Goal: Task Accomplishment & Management: Manage account settings

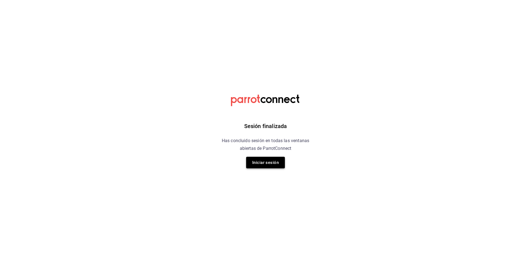
click at [274, 167] on button "Iniciar sesión" at bounding box center [265, 163] width 39 height 12
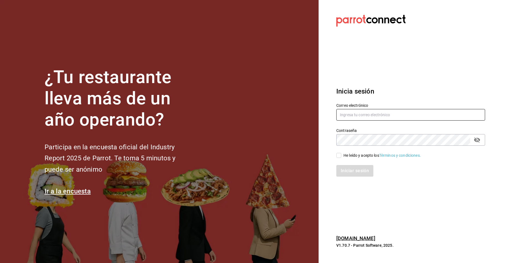
click at [359, 111] on input "text" at bounding box center [410, 115] width 149 height 12
click at [359, 111] on input "jerardo" at bounding box center [410, 115] width 149 height 12
type input "jerardo@hsultana.mx"
click at [360, 156] on div "He leído y acepto los Términos y condiciones." at bounding box center [381, 156] width 77 height 6
click at [341, 156] on input "He leído y acepto los Términos y condiciones." at bounding box center [338, 155] width 5 height 5
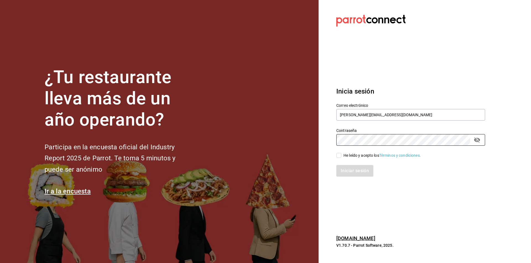
checkbox input "true"
click at [350, 177] on button "Iniciar sesión" at bounding box center [355, 171] width 38 height 12
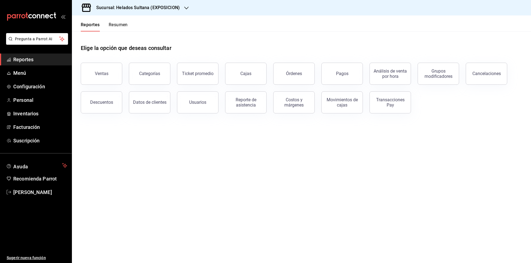
drag, startPoint x: 0, startPoint y: 0, endPoint x: 144, endPoint y: 7, distance: 144.4
click at [144, 7] on h3 "Sucursal: Helados Sultana (EXPOSICION)" at bounding box center [136, 7] width 88 height 7
click at [144, 7] on div at bounding box center [265, 131] width 531 height 263
click at [124, 14] on div "Sucursal: Helados Sultana (EXPOSICION)" at bounding box center [133, 7] width 114 height 15
click at [116, 34] on span "Helados Sultana (VASCONCELOS)" at bounding box center [106, 36] width 60 height 6
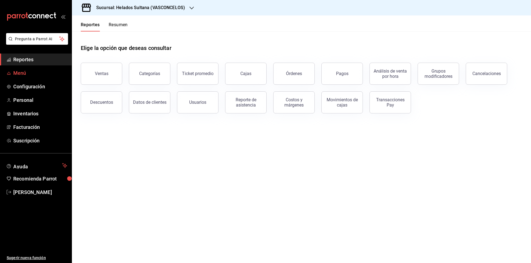
click at [35, 74] on span "Menú" at bounding box center [40, 72] width 54 height 7
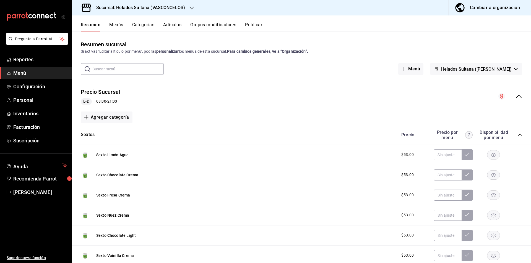
click at [517, 137] on icon "collapse-category-row" at bounding box center [519, 135] width 4 height 4
click at [516, 157] on div "Precio Precio por menú Disponibilidad por menú" at bounding box center [458, 154] width 126 height 11
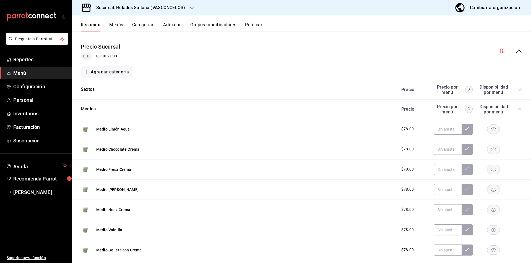
click at [517, 109] on icon "collapse-category-row" at bounding box center [519, 109] width 4 height 4
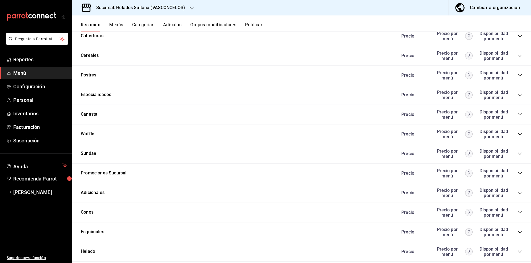
scroll to position [139, 0]
click at [517, 95] on icon "collapse-category-row" at bounding box center [519, 94] width 4 height 4
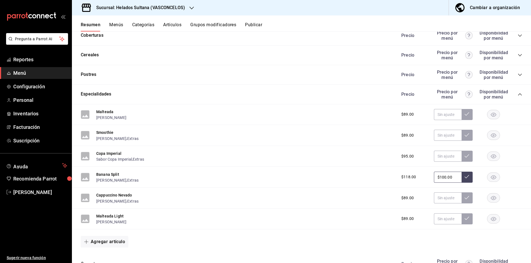
click at [448, 182] on input "$100.00" at bounding box center [448, 177] width 28 height 11
click at [517, 96] on icon "collapse-category-row" at bounding box center [519, 94] width 4 height 4
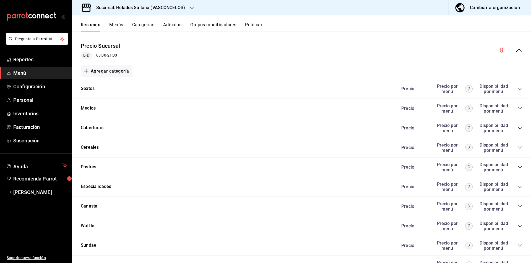
scroll to position [43, 0]
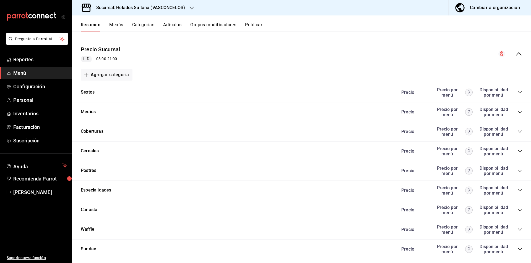
click at [515, 53] on icon "collapse-menu-row" at bounding box center [518, 54] width 7 height 7
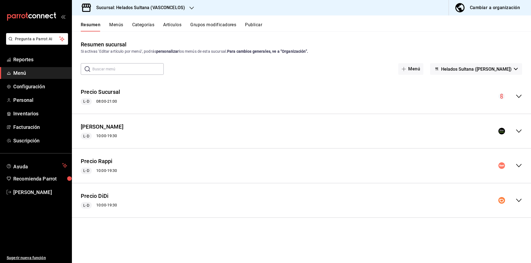
scroll to position [0, 0]
click at [515, 135] on div "Precio Uber L-D 10:00 - 19:30" at bounding box center [301, 132] width 459 height 26
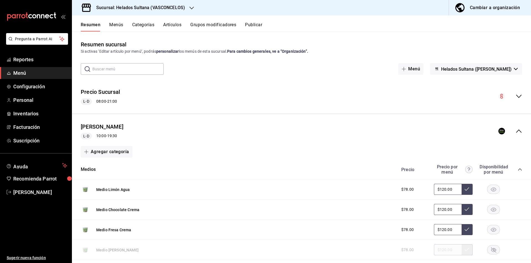
scroll to position [86, 0]
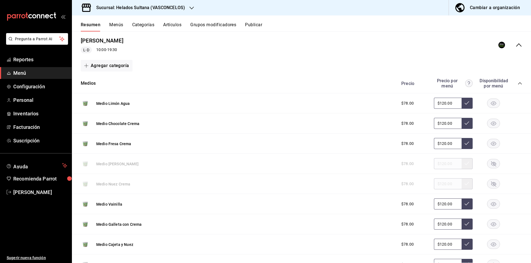
click at [517, 83] on icon "collapse-category-row" at bounding box center [519, 83] width 4 height 4
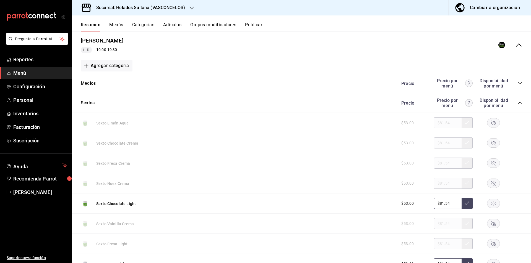
click at [517, 104] on icon "collapse-category-row" at bounding box center [519, 103] width 4 height 4
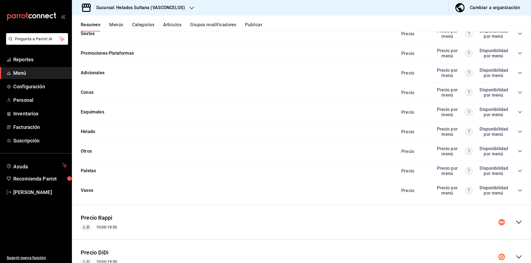
scroll to position [157, 0]
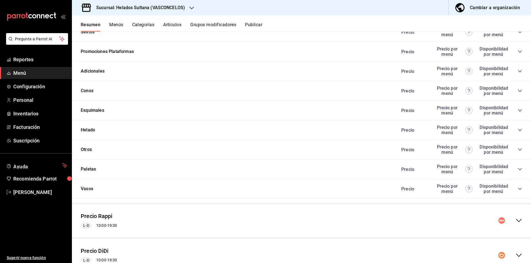
click at [517, 50] on icon "collapse-category-row" at bounding box center [519, 51] width 4 height 4
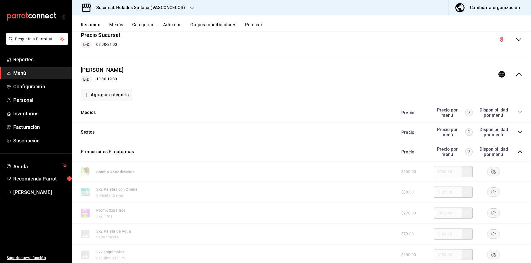
scroll to position [56, 0]
click at [514, 82] on div "Precio Uber L-D 10:00 - 19:30" at bounding box center [301, 76] width 459 height 26
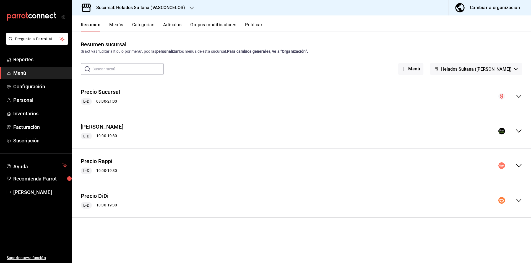
scroll to position [0, 0]
click at [520, 162] on div "Precio Rappi L-D 10:00 - 19:30" at bounding box center [301, 166] width 459 height 26
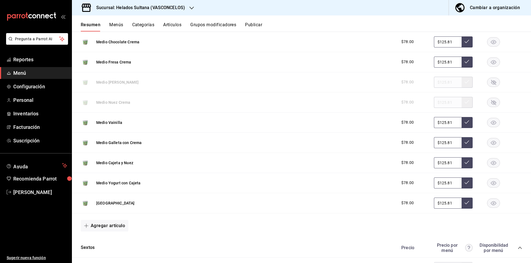
scroll to position [164, 0]
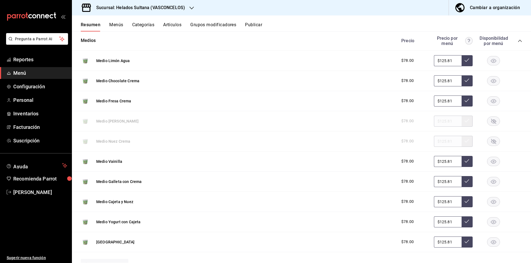
click at [517, 42] on icon "collapse-category-row" at bounding box center [519, 41] width 4 height 4
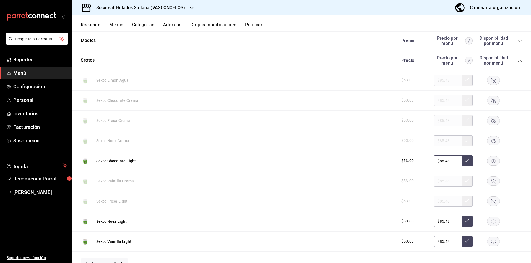
click at [515, 58] on div "Precio Precio por menú Disponibilidad por menú" at bounding box center [458, 60] width 126 height 11
click at [517, 60] on icon "collapse-category-row" at bounding box center [519, 60] width 4 height 4
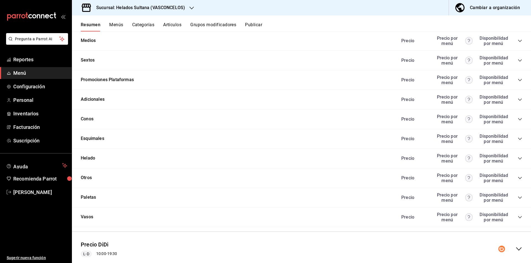
click at [518, 81] on icon "collapse-category-row" at bounding box center [520, 80] width 4 height 2
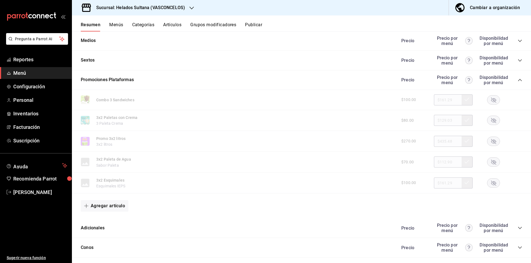
click at [517, 81] on icon "collapse-category-row" at bounding box center [519, 80] width 4 height 4
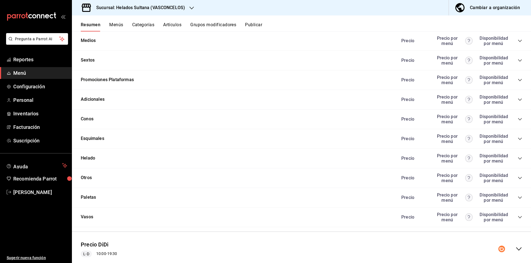
scroll to position [111, 0]
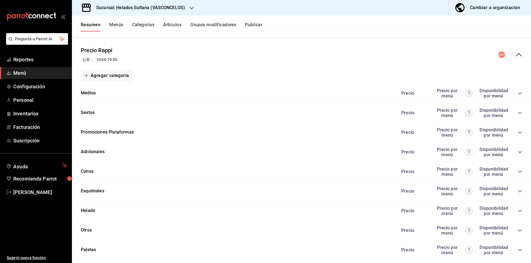
click at [513, 58] on div "Precio Rappi L-D 10:00 - 19:30" at bounding box center [301, 55] width 459 height 26
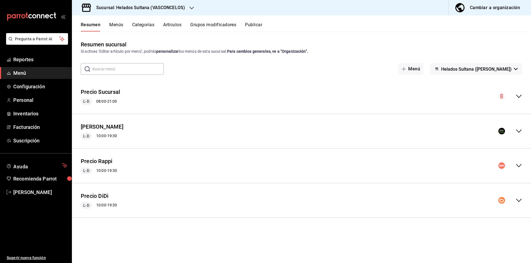
scroll to position [0, 0]
click at [522, 202] on div "Precio DiDi L-D 10:00 - 19:30" at bounding box center [301, 201] width 459 height 26
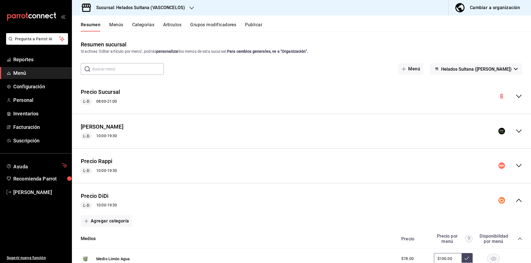
scroll to position [140, 0]
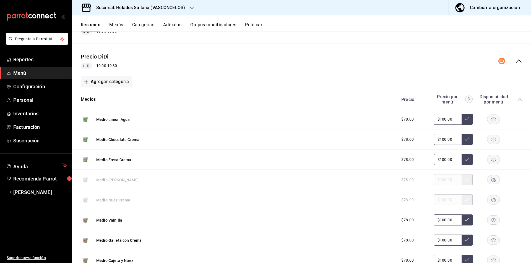
click at [517, 100] on icon "collapse-category-row" at bounding box center [519, 99] width 4 height 4
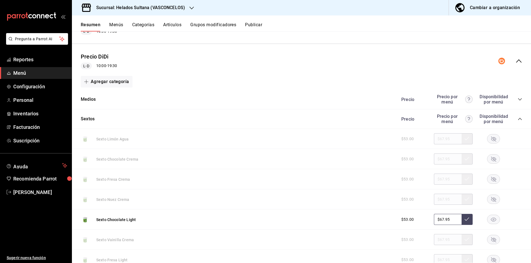
click at [517, 120] on icon "collapse-category-row" at bounding box center [519, 119] width 4 height 4
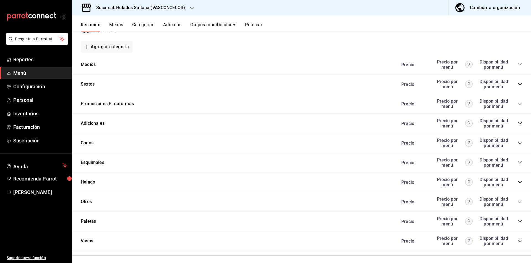
scroll to position [178, 0]
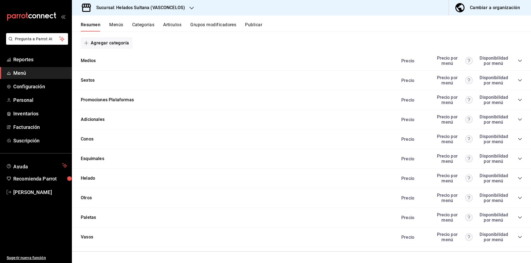
click at [517, 101] on icon "collapse-category-row" at bounding box center [519, 100] width 4 height 4
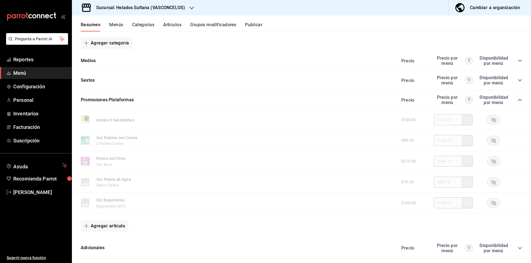
click at [517, 101] on icon "collapse-category-row" at bounding box center [519, 100] width 4 height 4
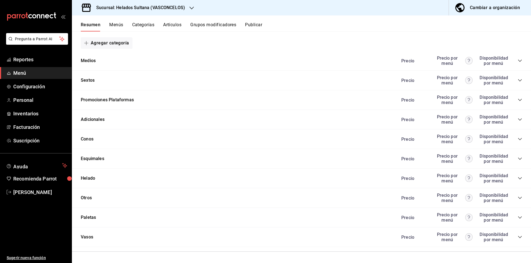
scroll to position [0, 0]
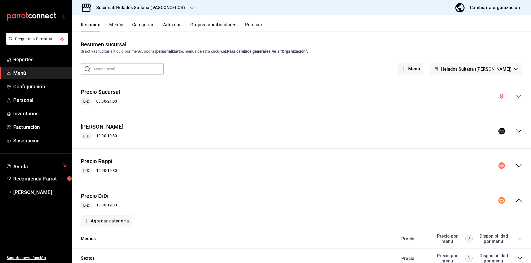
click at [251, 27] on button "Publicar" at bounding box center [253, 26] width 17 height 9
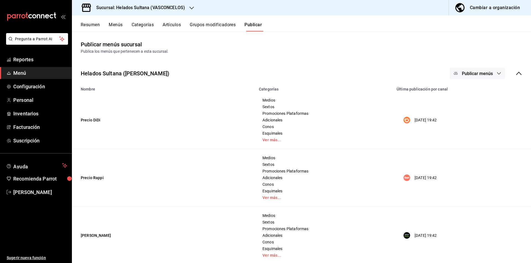
drag, startPoint x: 482, startPoint y: 72, endPoint x: 486, endPoint y: 72, distance: 3.9
click at [486, 72] on span "Publicar menús" at bounding box center [476, 73] width 31 height 5
click at [466, 139] on div at bounding box center [459, 137] width 15 height 9
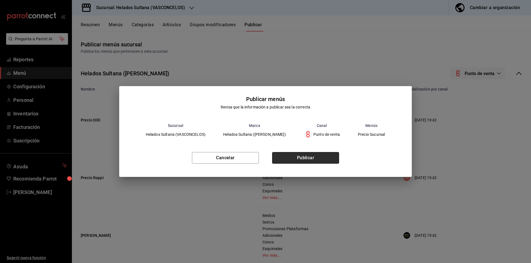
click at [299, 160] on button "Publicar" at bounding box center [305, 158] width 67 height 12
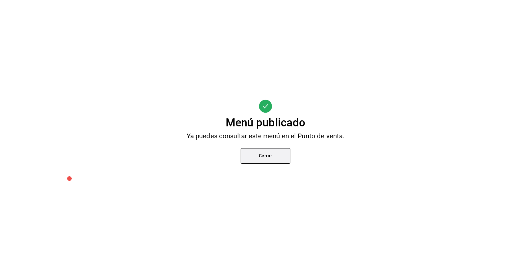
click at [279, 157] on button "Cerrar" at bounding box center [265, 155] width 50 height 15
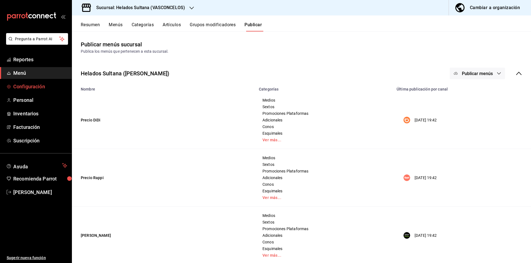
click at [19, 91] on link "Configuración" at bounding box center [36, 87] width 72 height 12
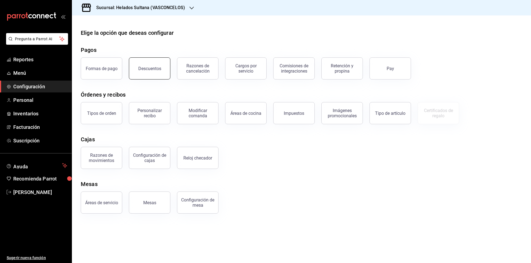
click at [151, 70] on div "Descuentos" at bounding box center [149, 68] width 23 height 5
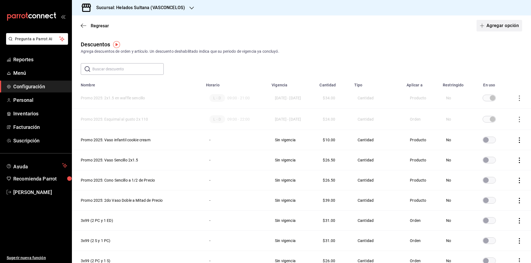
click at [497, 27] on button "Agregar opción" at bounding box center [499, 26] width 46 height 12
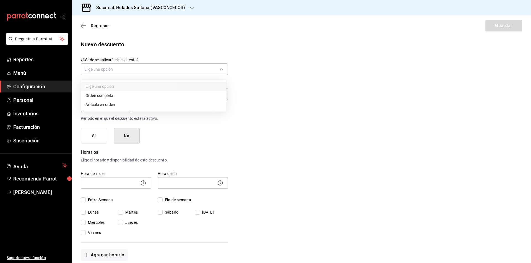
click at [106, 69] on body "Pregunta a Parrot AI Reportes Menú Configuración Personal Inventarios Facturaci…" at bounding box center [265, 131] width 531 height 263
click at [93, 104] on li "Artículo en orden" at bounding box center [153, 104] width 145 height 9
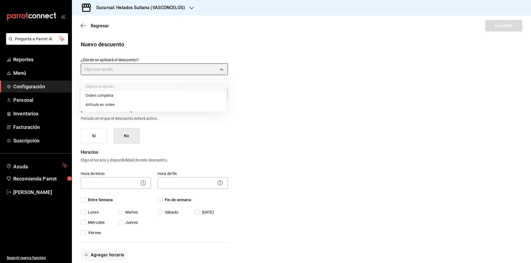
type input "ORDER_ITEM"
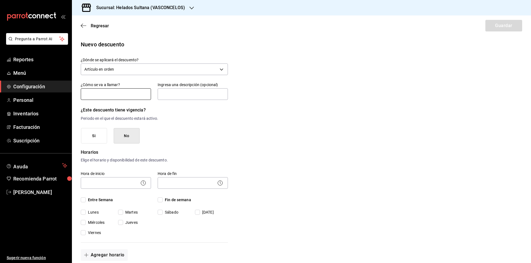
click at [88, 94] on input "text" at bounding box center [116, 94] width 70 height 12
click at [128, 98] on input "2 Smoothie x$140" at bounding box center [116, 94] width 70 height 12
type input "Promo 2025: 2 Smoothie x$140"
click at [182, 94] on input "text" at bounding box center [193, 94] width 70 height 12
type input "2 Smoothie por $140"
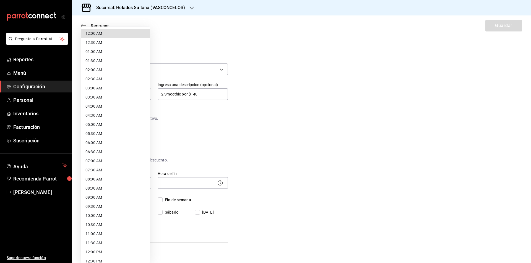
click at [134, 184] on body "Pregunta a Parrot AI Reportes Menú Configuración Personal Inventarios Facturaci…" at bounding box center [265, 131] width 531 height 263
click at [91, 201] on li "09:00 AM" at bounding box center [115, 197] width 69 height 9
type input "09:00"
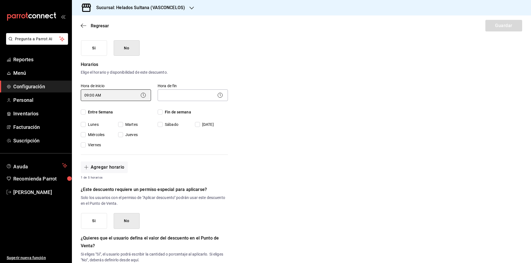
scroll to position [101, 0]
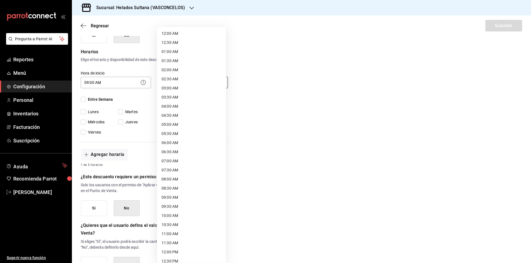
click at [188, 78] on body "Pregunta a Parrot AI Reportes Menú Configuración Personal Inventarios Facturaci…" at bounding box center [265, 131] width 531 height 263
click at [175, 211] on li "21:00 PM" at bounding box center [191, 209] width 69 height 9
type input "21:00"
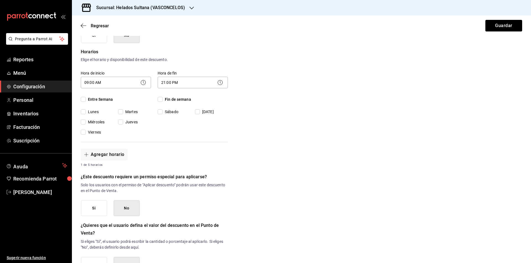
click at [85, 103] on div "Entre Semana [DATE] [DATE] [DATE] [DATE] [DATE]" at bounding box center [116, 116] width 70 height 39
click at [92, 102] on span "Entre Semana" at bounding box center [99, 100] width 27 height 6
click at [86, 102] on input "Entre Semana" at bounding box center [83, 99] width 5 height 5
checkbox input "true"
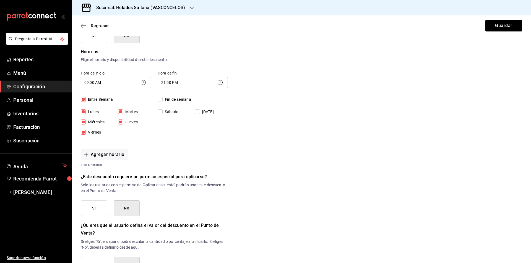
checkbox input "true"
click at [163, 100] on span "Fin de semana" at bounding box center [176, 100] width 28 height 6
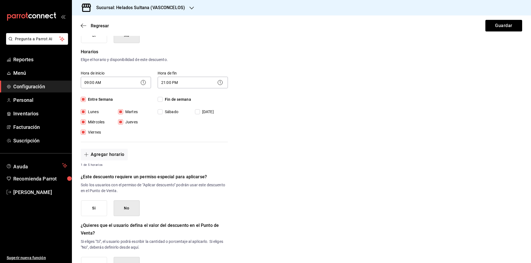
click at [162, 100] on input "Fin de semana" at bounding box center [160, 99] width 5 height 5
checkbox input "true"
click at [96, 161] on div "Agregar horario 1 de 5 horarios" at bounding box center [154, 158] width 147 height 19
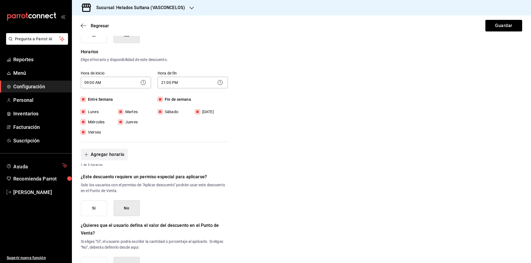
click at [93, 156] on button "Agregar horario" at bounding box center [104, 155] width 47 height 12
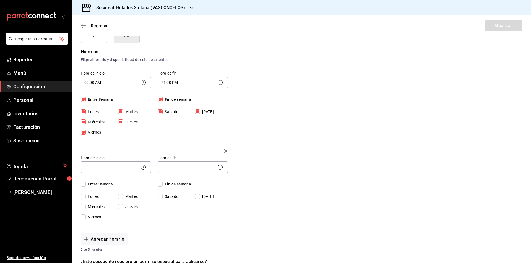
click at [224, 151] on icon "button" at bounding box center [225, 151] width 3 height 7
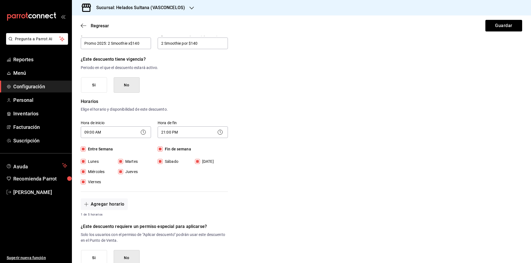
scroll to position [52, 0]
click at [90, 89] on button "Si" at bounding box center [94, 85] width 26 height 16
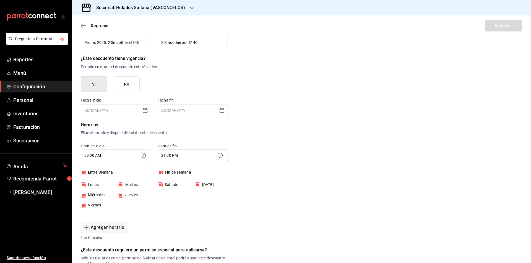
type input "DD/MM/YYYY"
click at [117, 110] on input "DD/MM/YYYY" at bounding box center [111, 110] width 55 height 11
click at [134, 113] on input "DD/MM/YYYY" at bounding box center [111, 110] width 55 height 11
click at [145, 112] on icon "Open calendar" at bounding box center [145, 110] width 7 height 7
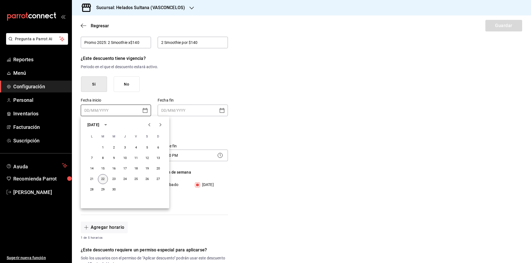
click at [103, 179] on button "22" at bounding box center [103, 179] width 10 height 10
type input "[DATE]"
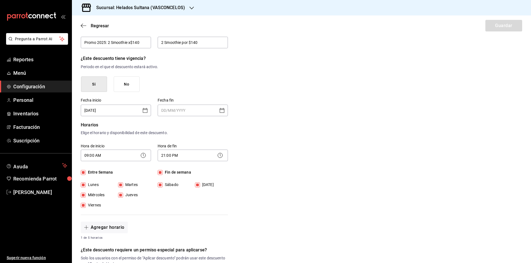
type input "DD/MM/YYYY"
click at [195, 112] on input "DD/MM/YYYY" at bounding box center [188, 110] width 55 height 11
click at [219, 109] on icon "Open calendar" at bounding box center [222, 110] width 7 height 7
click at [171, 190] on button "28" at bounding box center [168, 190] width 10 height 10
click at [223, 110] on icon "Open calendar" at bounding box center [222, 110] width 7 height 7
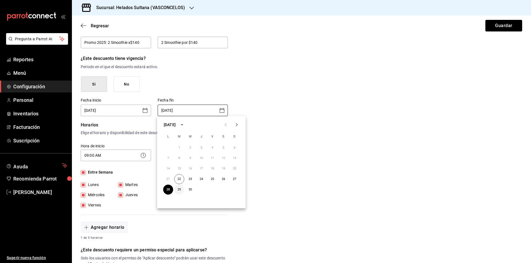
click at [181, 187] on button "29" at bounding box center [179, 190] width 10 height 10
type input "[DATE]"
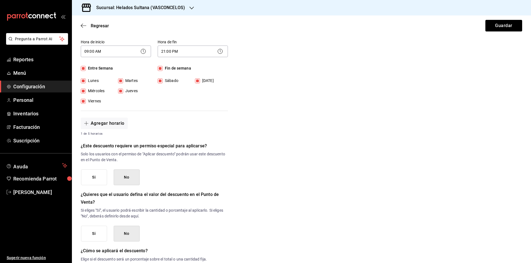
scroll to position [209, 0]
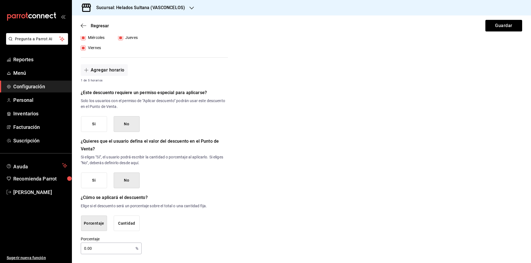
click at [124, 223] on button "Cantidad" at bounding box center [127, 224] width 26 height 16
drag, startPoint x: 104, startPoint y: 249, endPoint x: 65, endPoint y: 250, distance: 38.7
click at [65, 250] on div "Pregunta a Parrot AI Reportes Menú Configuración Personal Inventarios Facturaci…" at bounding box center [265, 131] width 531 height 263
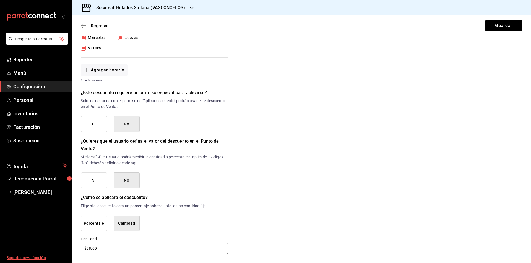
type input "$38.00"
click at [138, 250] on input "$38.00" at bounding box center [154, 249] width 147 height 12
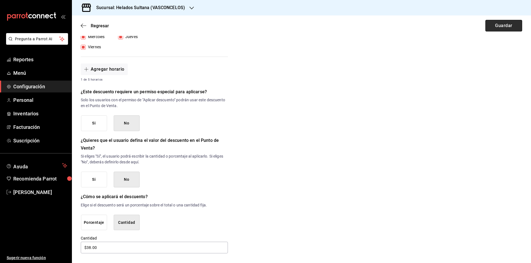
click at [489, 26] on button "Guardar" at bounding box center [503, 26] width 37 height 12
